Goal: Transaction & Acquisition: Book appointment/travel/reservation

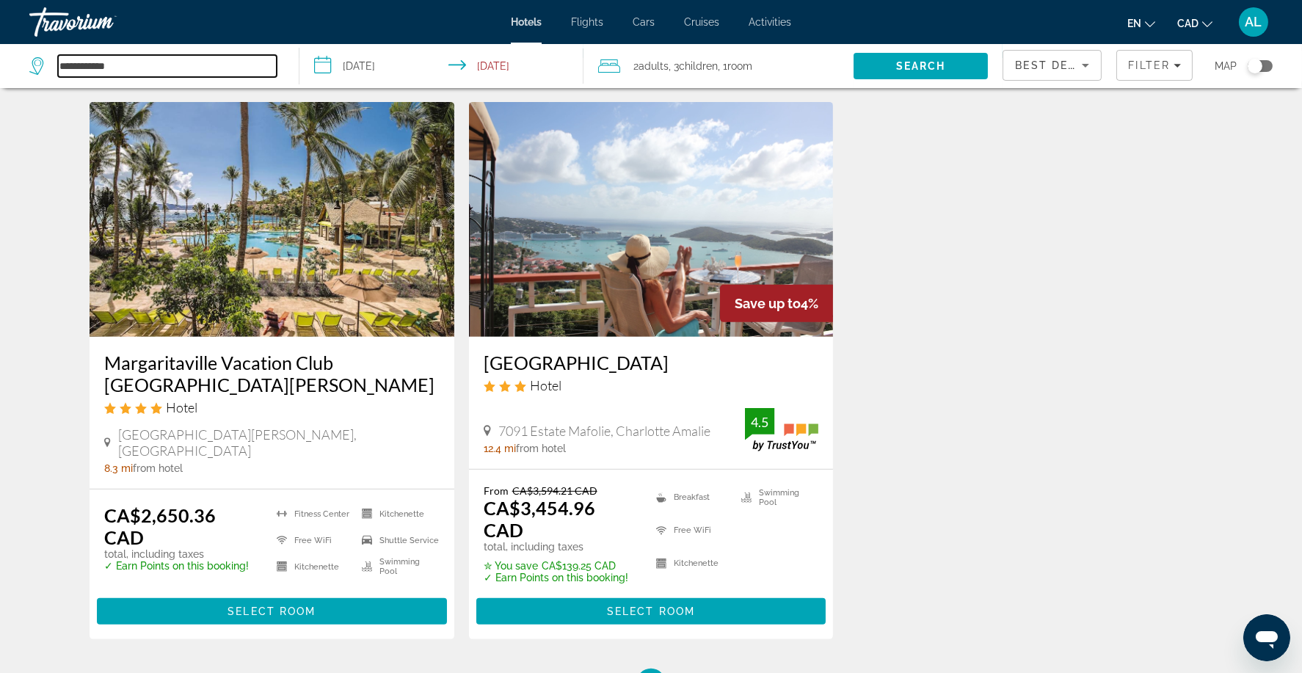
scroll to position [1131, 0]
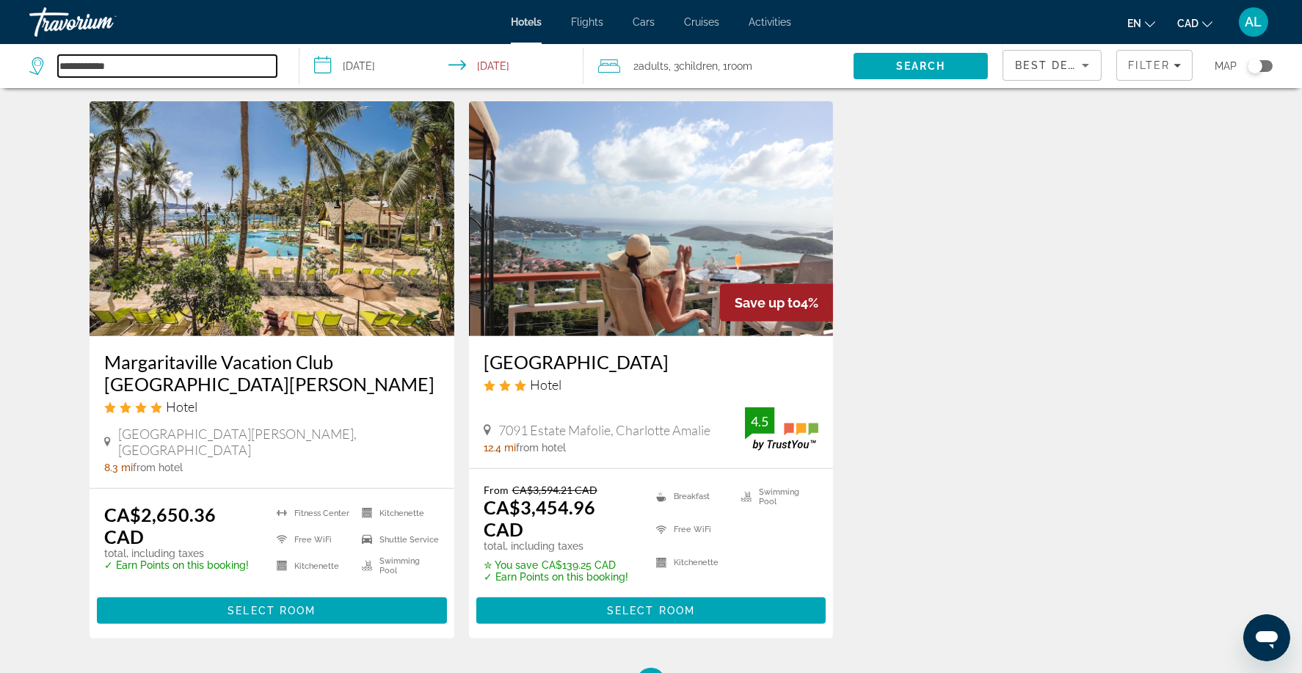
type input "**********"
click at [750, 243] on img "Main content" at bounding box center [651, 218] width 365 height 235
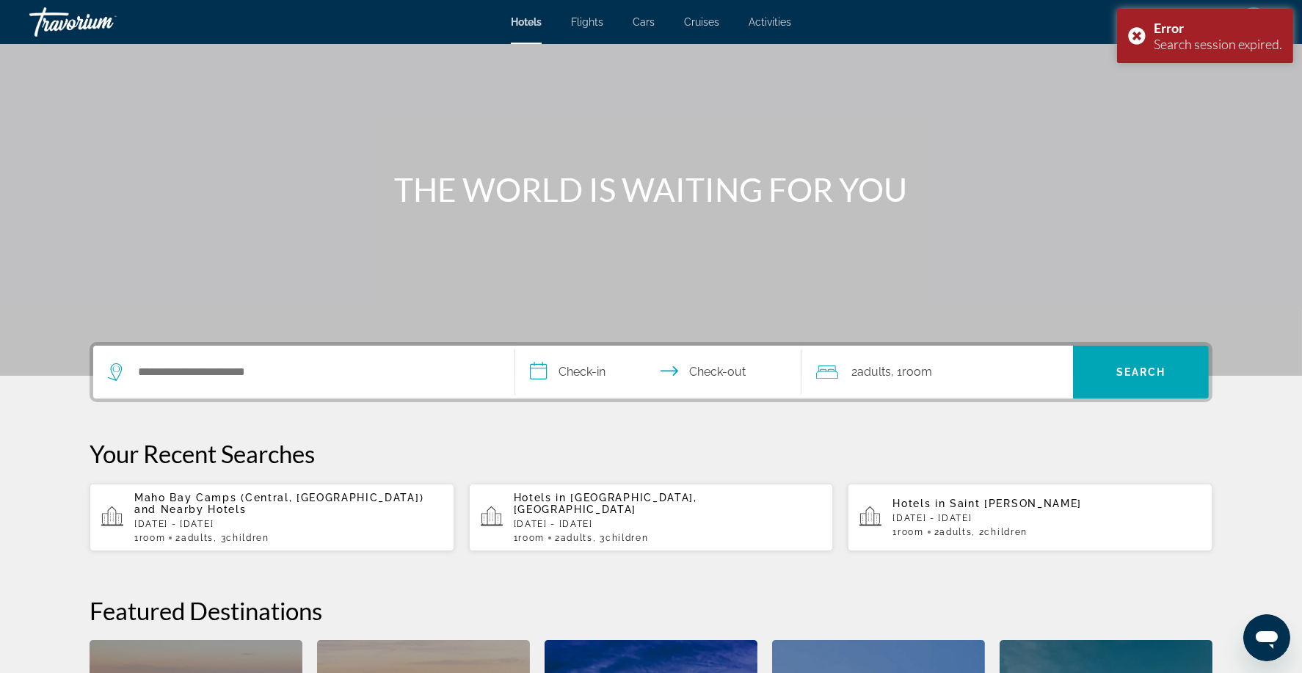
scroll to position [62, 0]
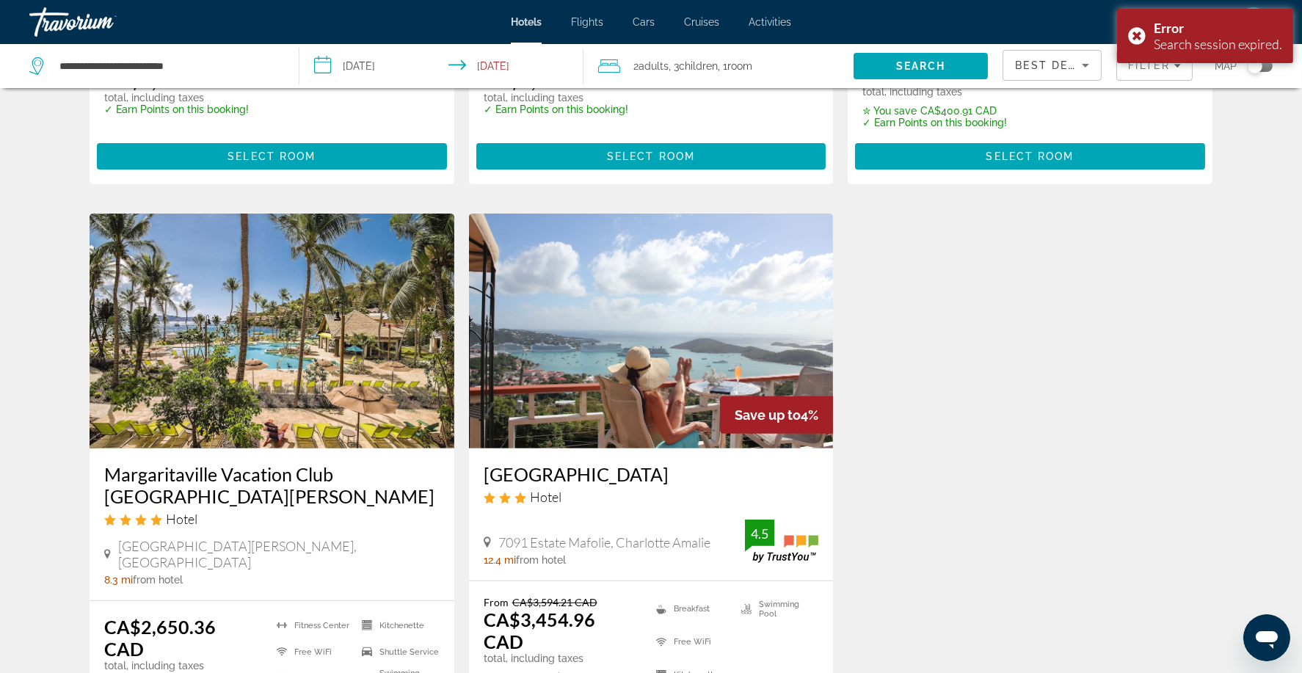
scroll to position [1186, 0]
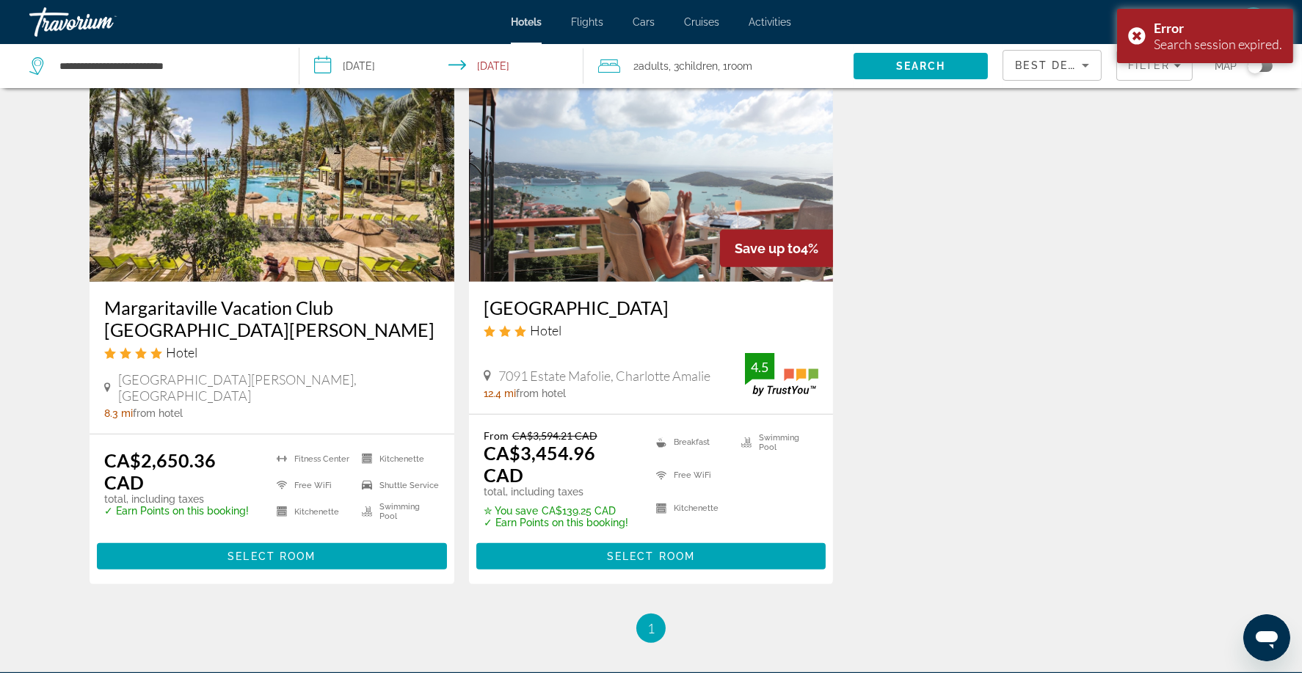
click at [644, 282] on img "Main content" at bounding box center [651, 164] width 365 height 235
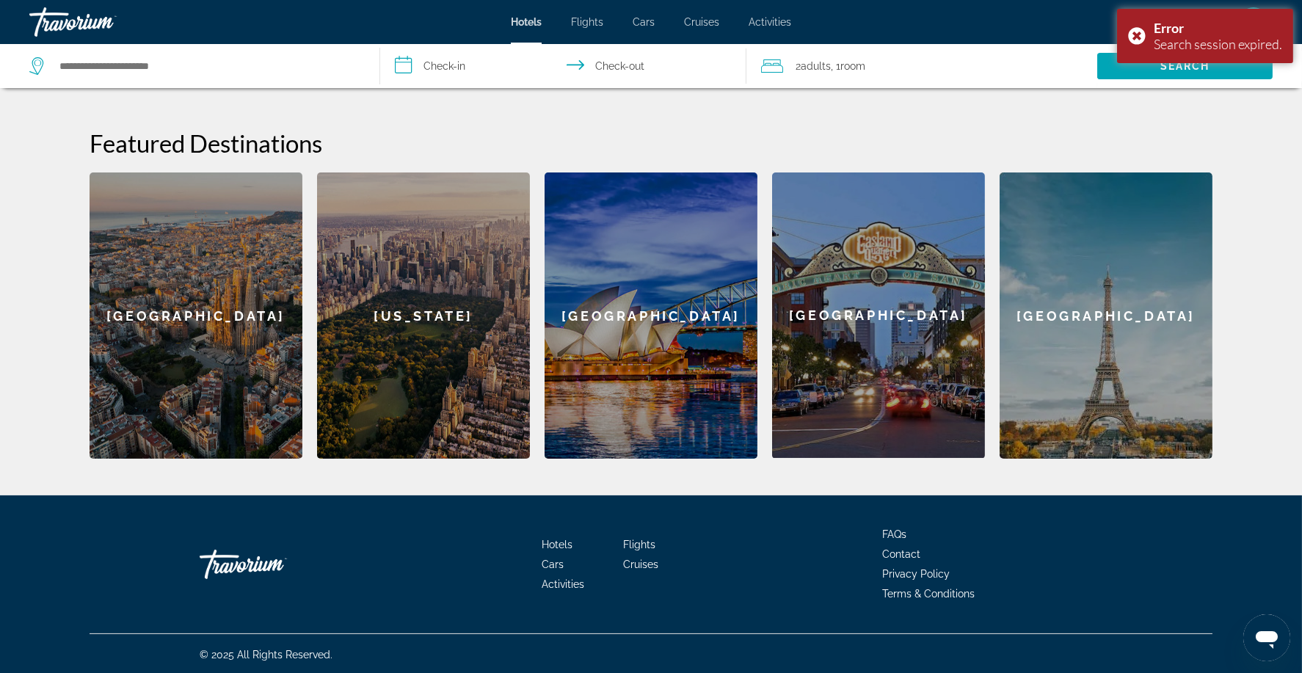
scroll to position [590, 0]
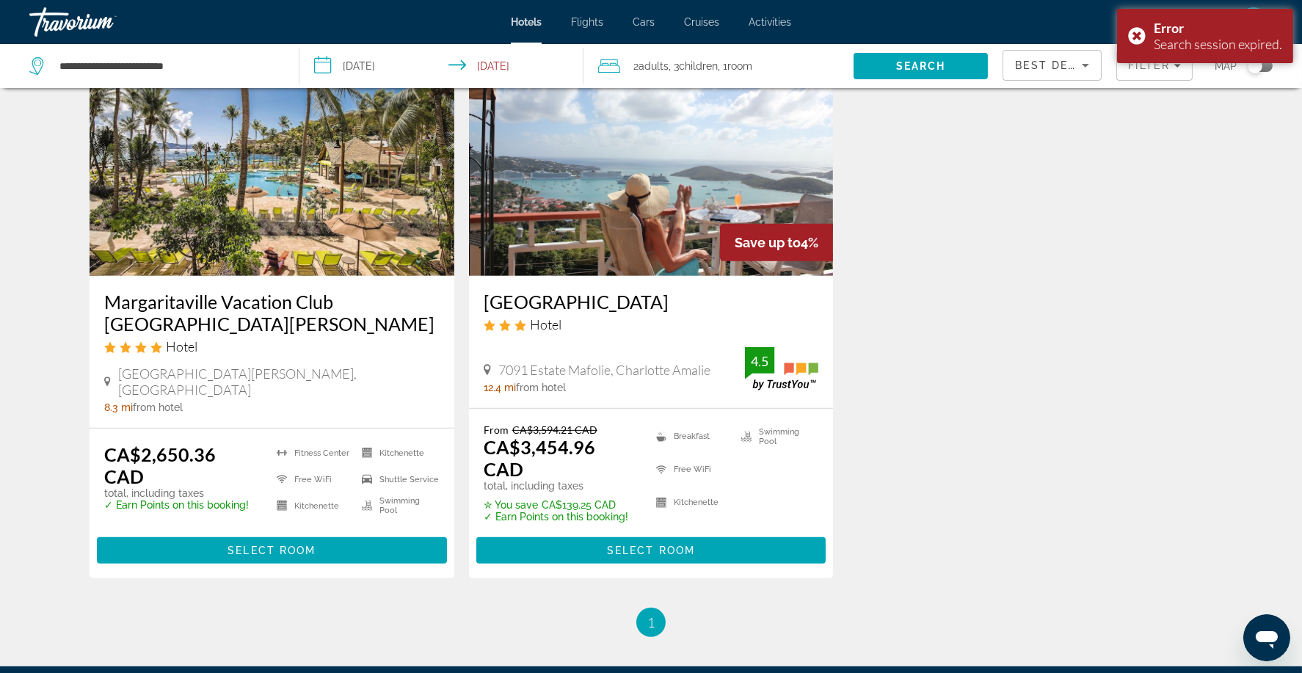
scroll to position [1193, 0]
